Goal: Task Accomplishment & Management: Use online tool/utility

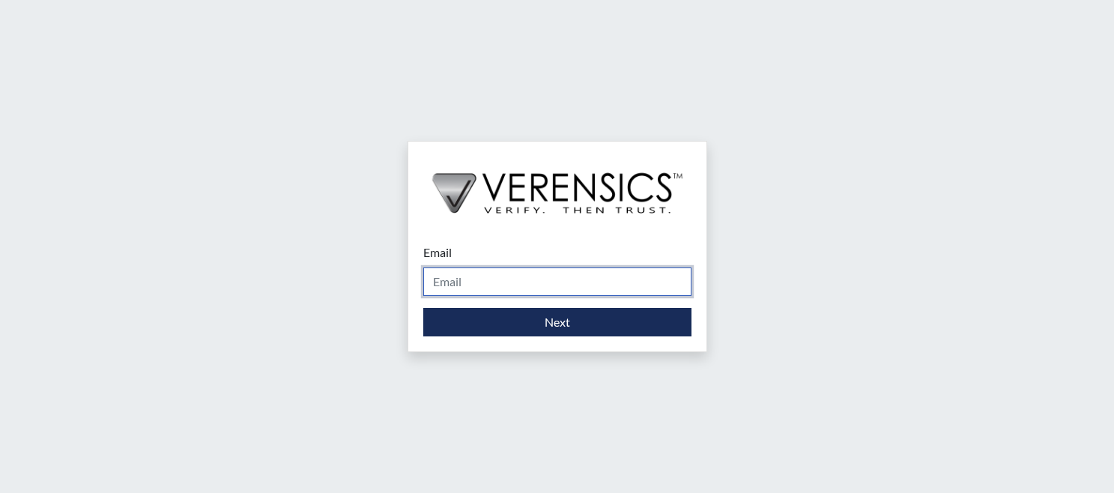
click at [512, 278] on input "Email" at bounding box center [557, 282] width 268 height 28
type input "[PERSON_NAME][EMAIL_ADDRESS][PERSON_NAME][DOMAIN_NAME]"
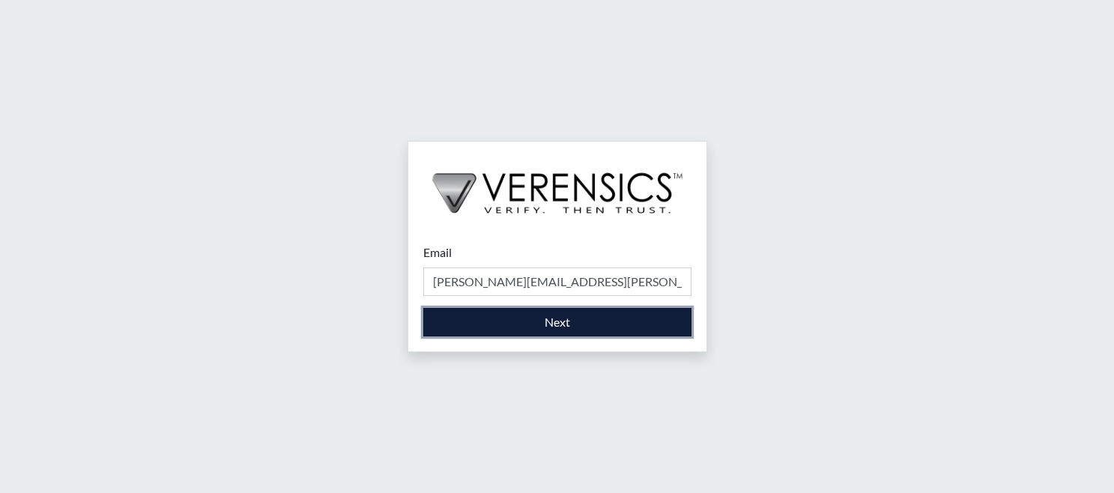
click at [467, 313] on button "Next" at bounding box center [557, 322] width 268 height 28
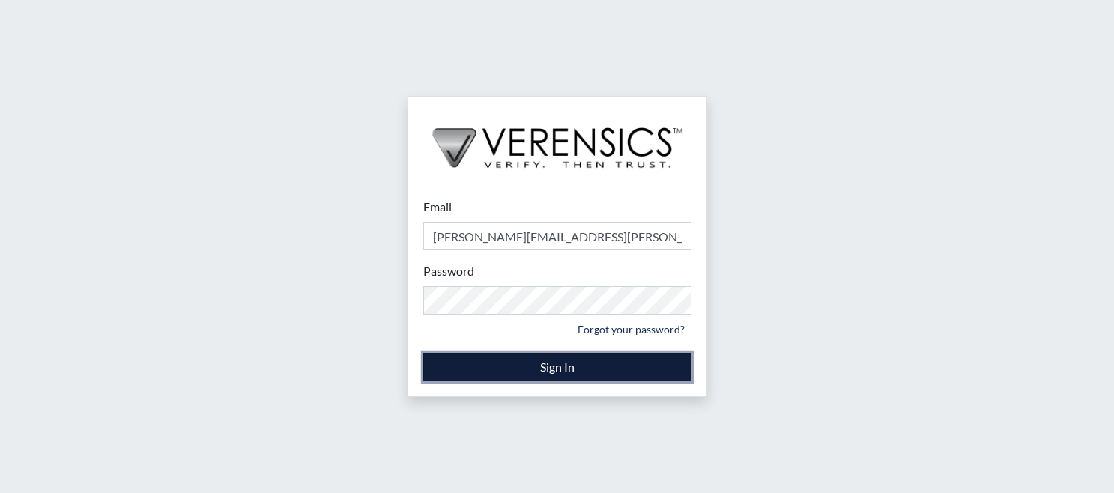
click at [451, 375] on button "Sign In" at bounding box center [557, 367] width 268 height 28
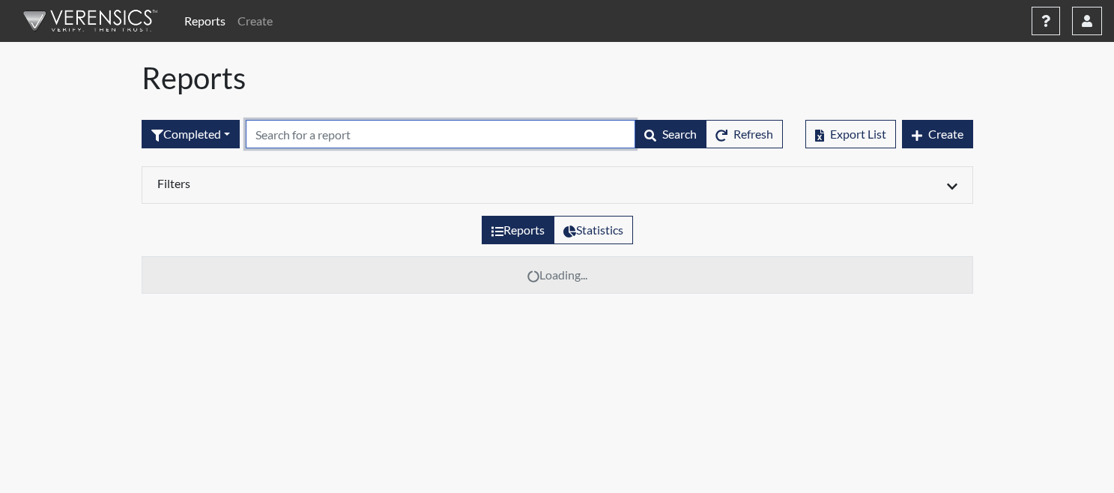
click at [383, 136] on input "text" at bounding box center [441, 134] width 390 height 28
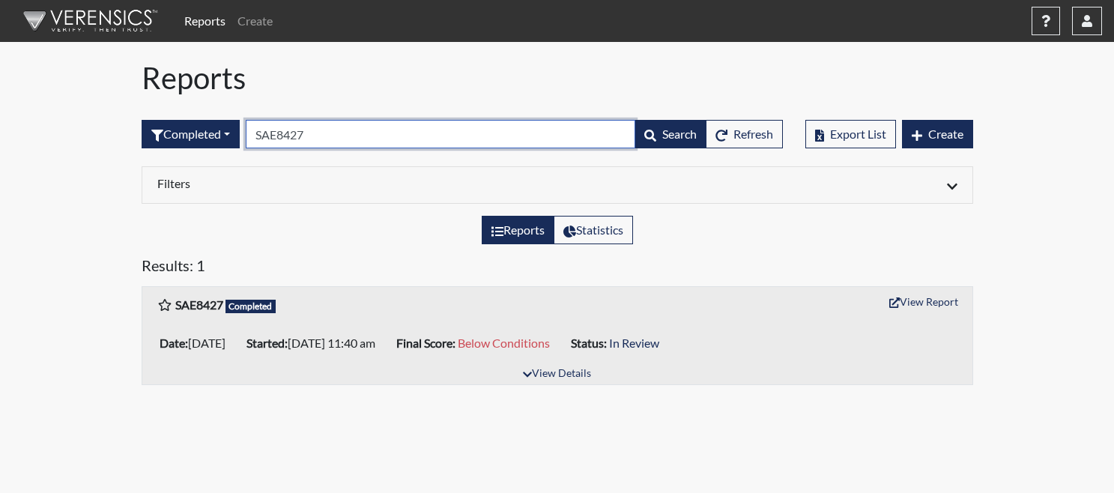
type input "SAE8427"
